Goal: Task Accomplishment & Management: Use online tool/utility

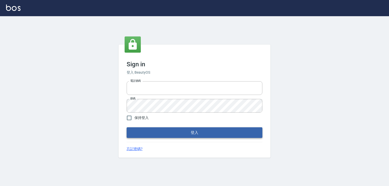
type input "0979268866"
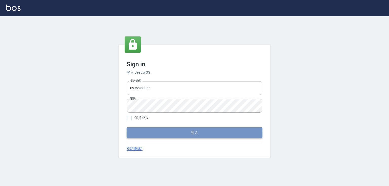
click at [155, 134] on button "登入" at bounding box center [195, 132] width 136 height 11
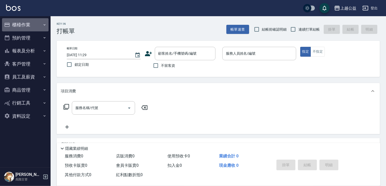
click at [20, 21] on button "櫃檯作業" at bounding box center [25, 24] width 47 height 13
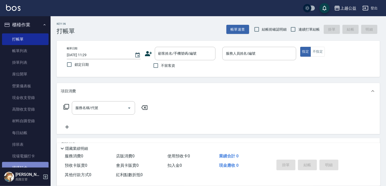
click at [32, 165] on link "掃碼打卡" at bounding box center [25, 168] width 47 height 12
